Goal: Information Seeking & Learning: Check status

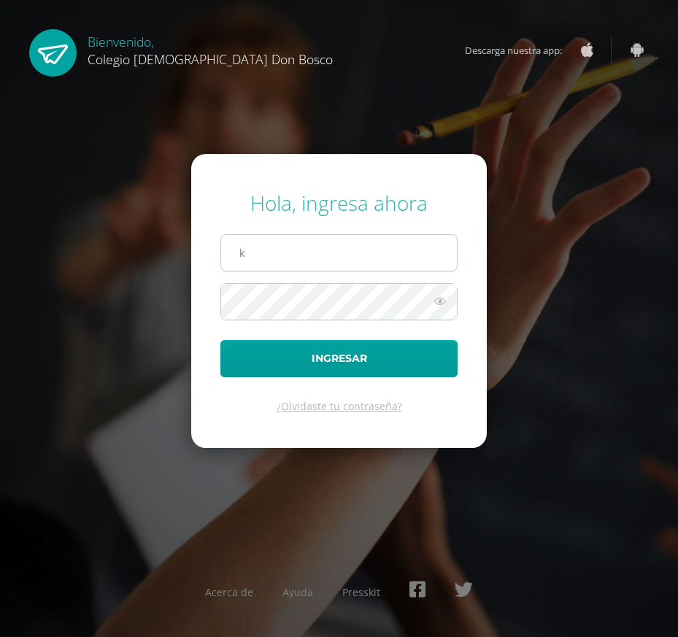
type input "[EMAIL_ADDRESS][DOMAIN_NAME]"
click at [220, 340] on button "Ingresar" at bounding box center [338, 358] width 237 height 37
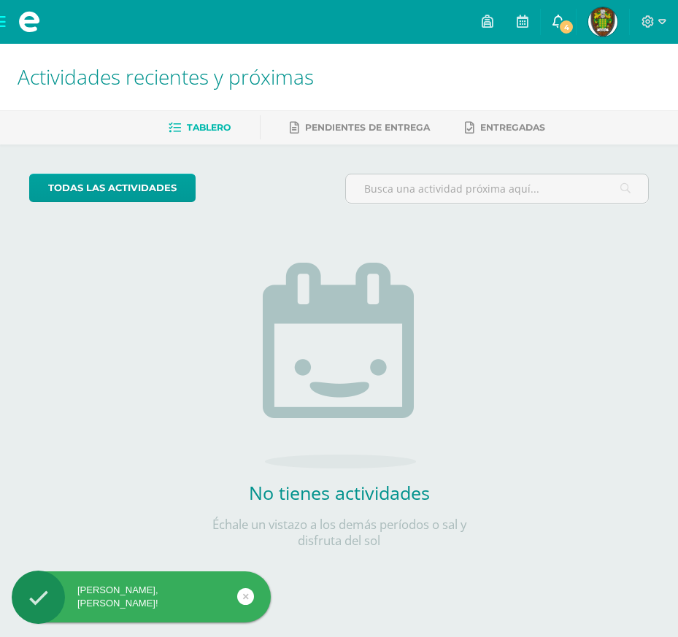
click at [563, 23] on span "4" at bounding box center [566, 27] width 16 height 16
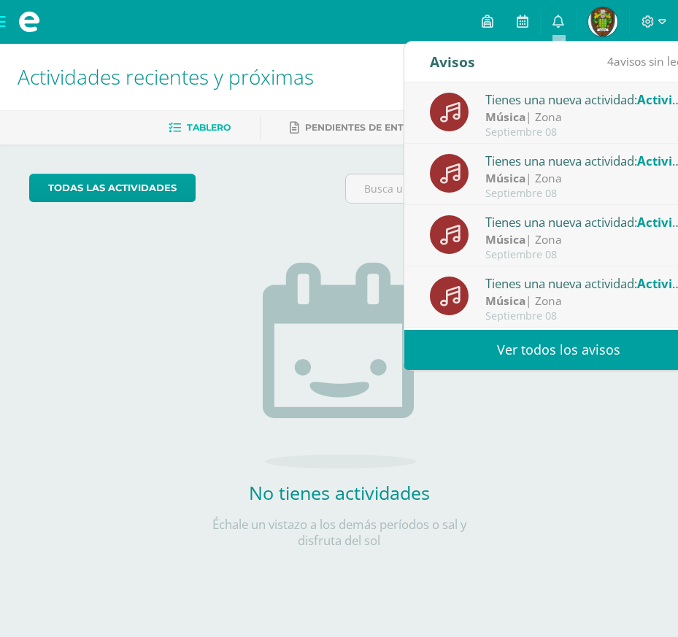
click at [591, 350] on link "Ver todos los avisos" at bounding box center [558, 350] width 309 height 40
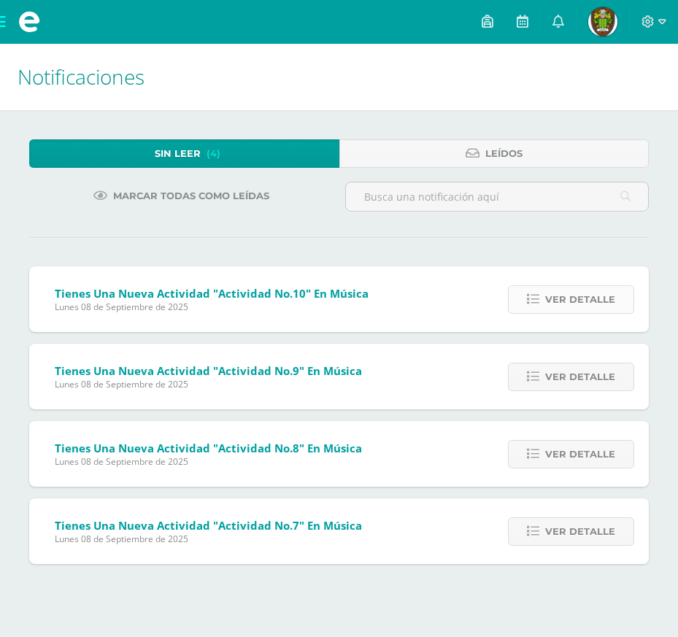
click at [568, 299] on span "Ver detalle" at bounding box center [580, 299] width 70 height 27
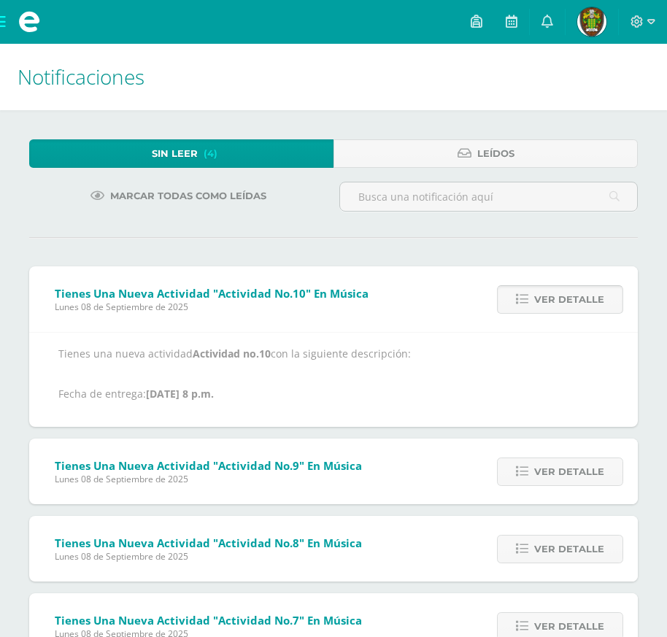
click at [568, 299] on span "Ver detalle" at bounding box center [569, 299] width 70 height 27
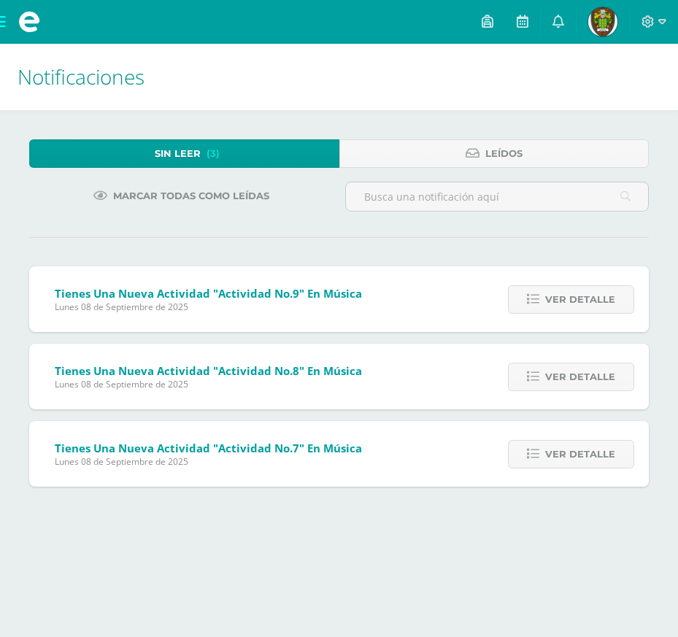
click at [568, 299] on span "Ver detalle" at bounding box center [580, 299] width 70 height 27
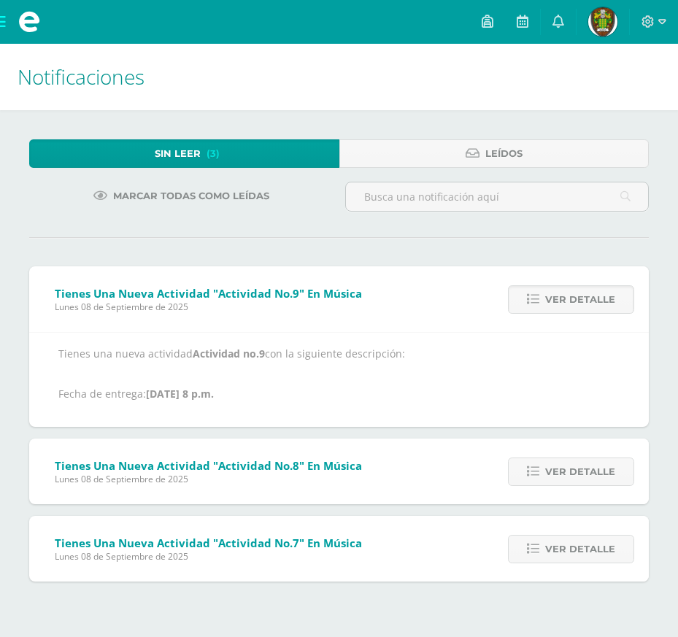
click at [568, 299] on span "Ver detalle" at bounding box center [580, 299] width 70 height 27
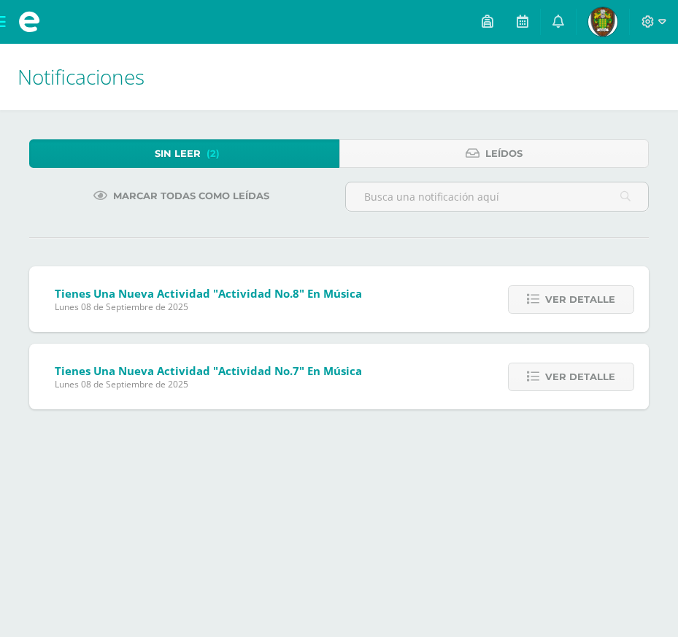
click at [568, 299] on span "Ver detalle" at bounding box center [580, 299] width 70 height 27
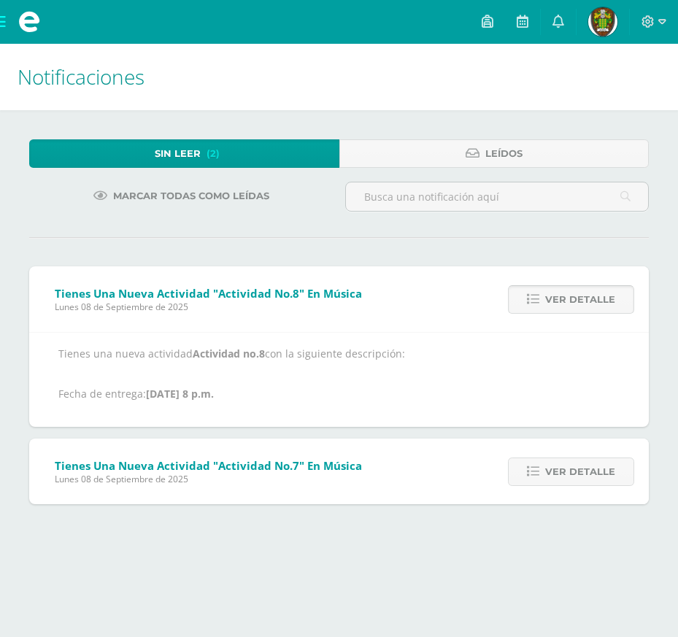
click at [569, 297] on span "Ver detalle" at bounding box center [580, 299] width 70 height 27
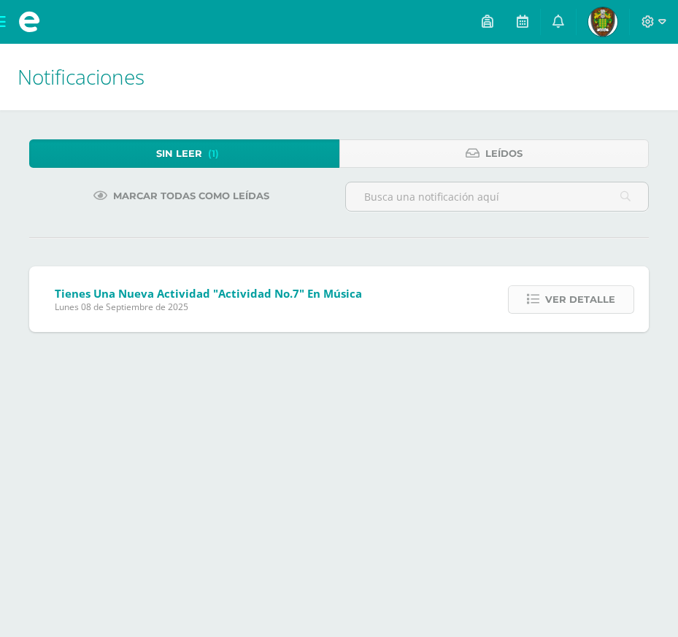
click at [571, 296] on span "Ver detalle" at bounding box center [580, 299] width 70 height 27
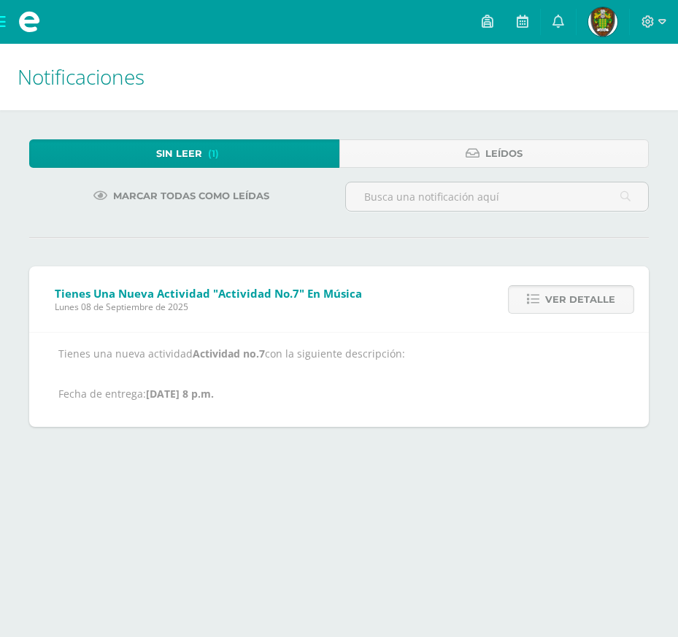
click at [571, 296] on span "Ver detalle" at bounding box center [580, 299] width 70 height 27
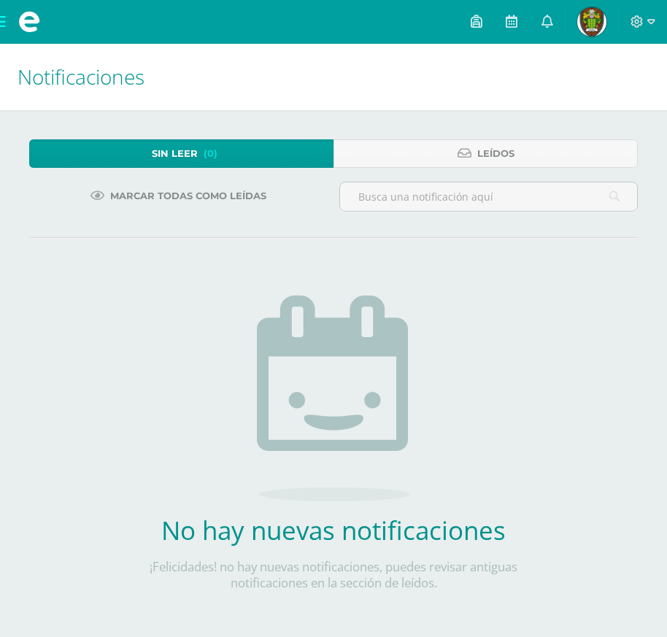
click at [589, 20] on img at bounding box center [591, 21] width 29 height 29
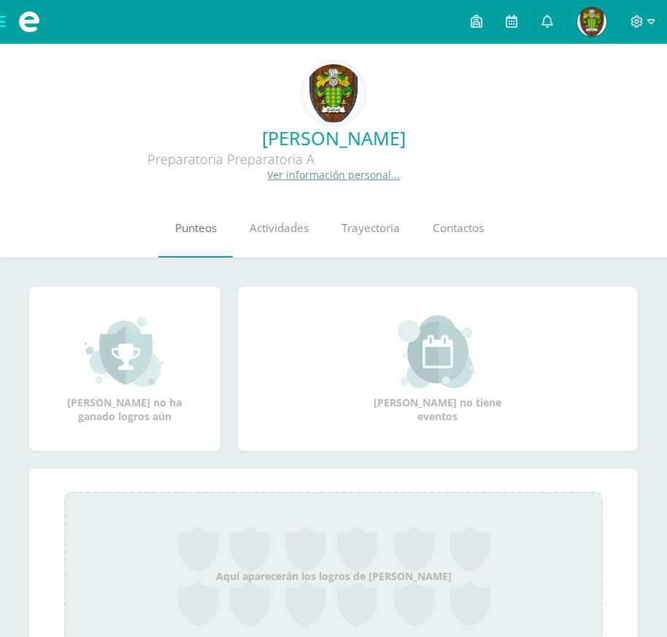
click at [201, 226] on span "Punteos" at bounding box center [196, 227] width 42 height 15
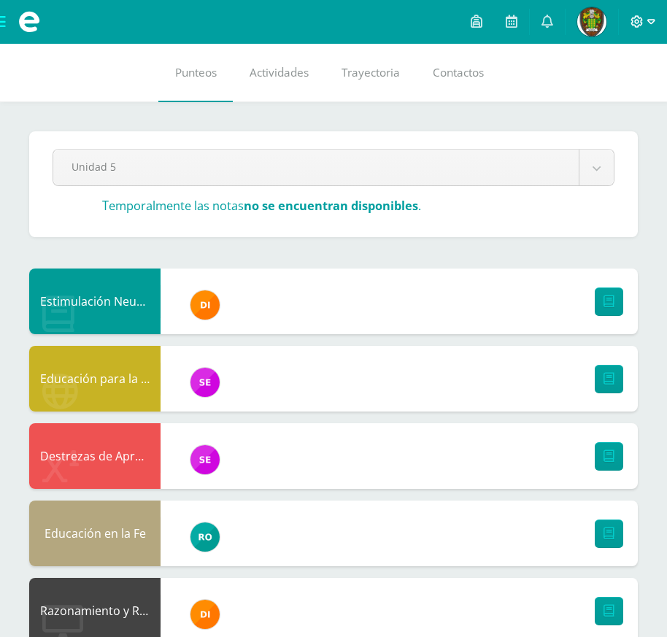
click at [652, 20] on icon at bounding box center [651, 21] width 8 height 13
click at [604, 101] on span "Cerrar sesión" at bounding box center [605, 100] width 66 height 14
